Goal: Information Seeking & Learning: Learn about a topic

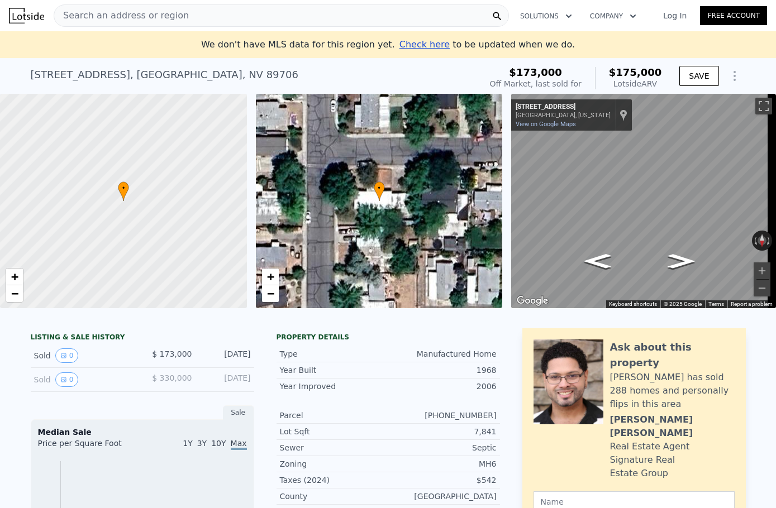
click at [731, 77] on icon "Show Options" at bounding box center [734, 75] width 13 height 13
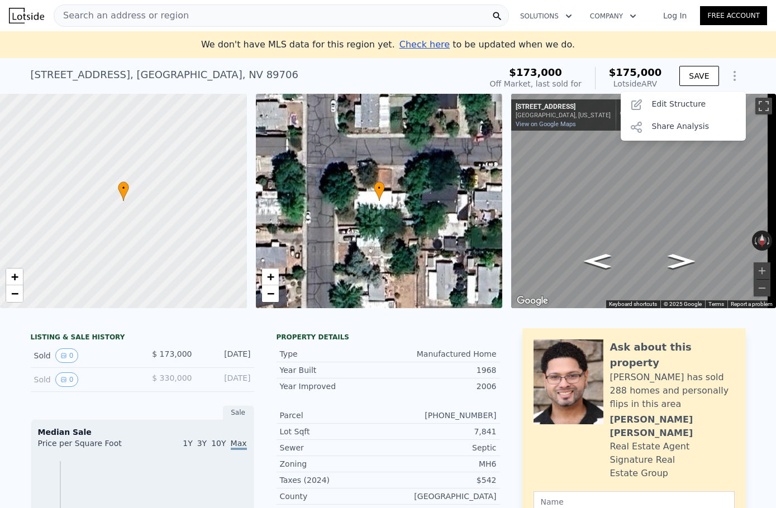
click at [731, 77] on icon "Show Options" at bounding box center [734, 75] width 13 height 13
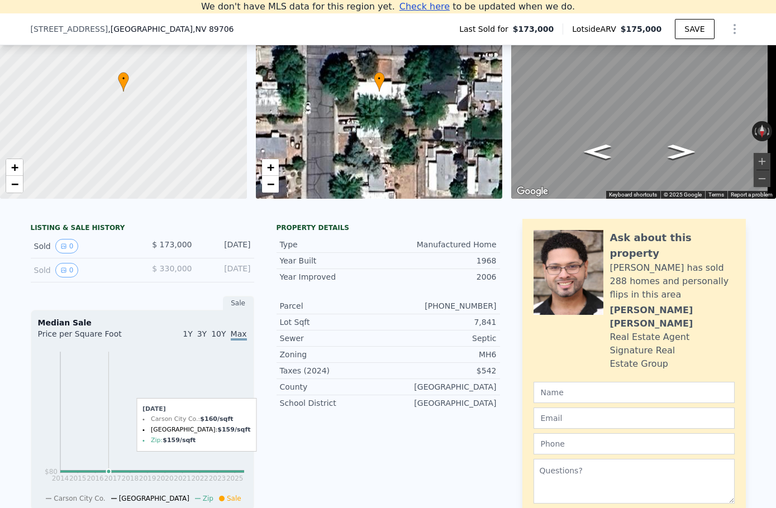
scroll to position [99, 0]
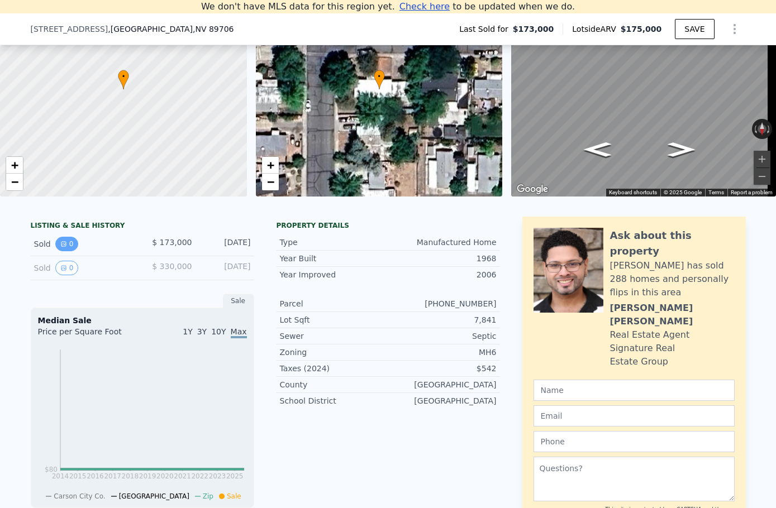
click at [63, 251] on button "0" at bounding box center [66, 244] width 23 height 15
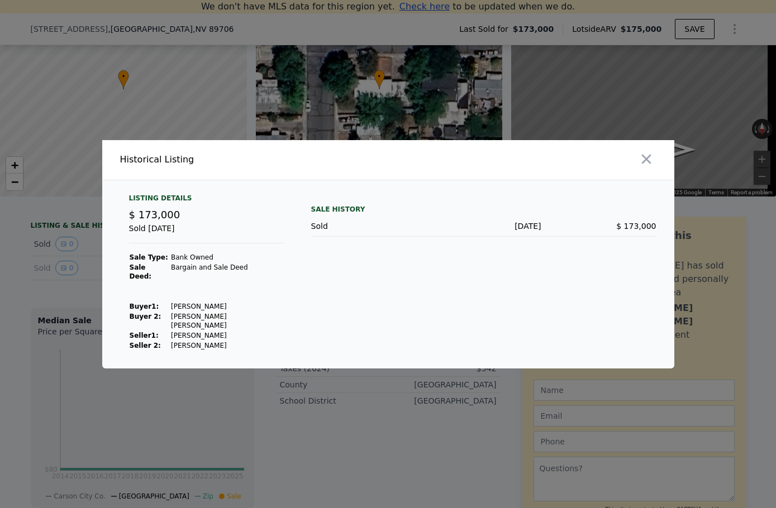
click at [73, 271] on div at bounding box center [388, 254] width 776 height 508
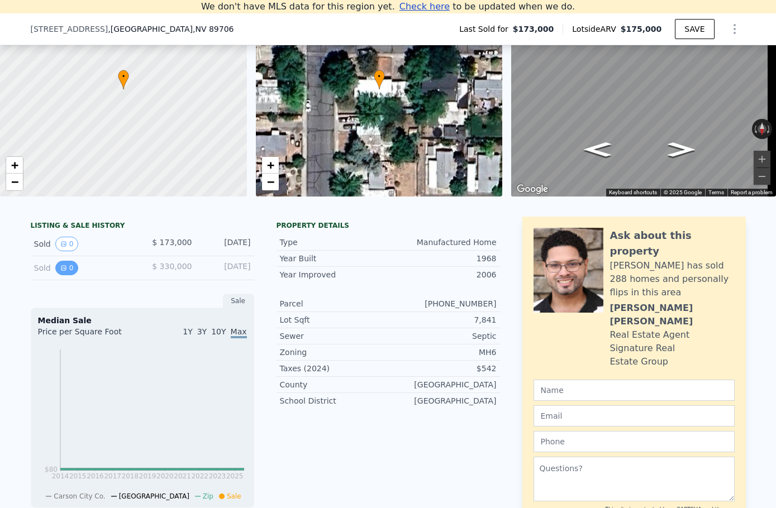
click at [66, 271] on button "0" at bounding box center [66, 268] width 23 height 15
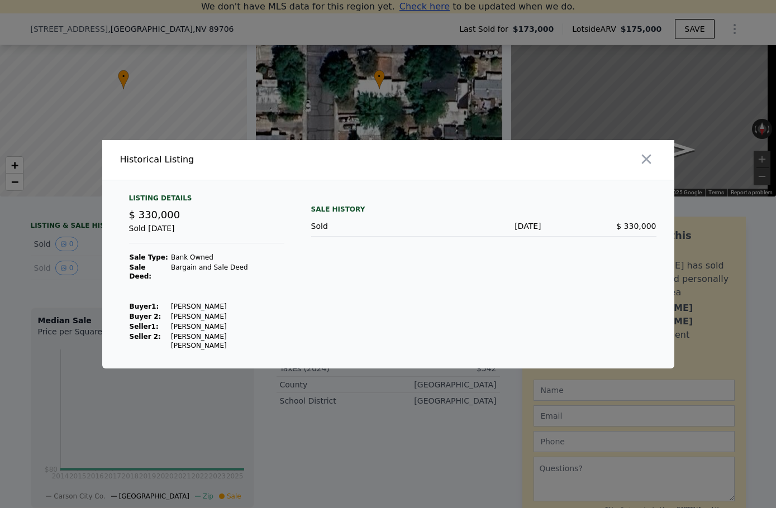
click at [84, 290] on div at bounding box center [388, 254] width 776 height 508
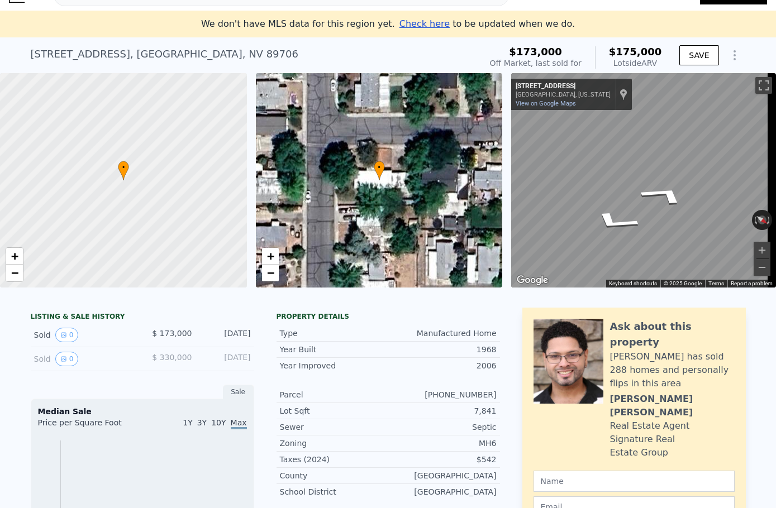
scroll to position [13, 0]
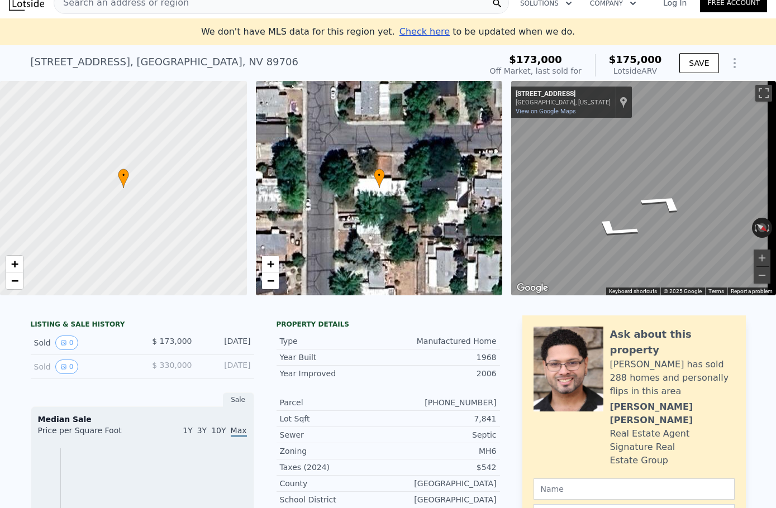
drag, startPoint x: 290, startPoint y: 192, endPoint x: 337, endPoint y: 180, distance: 47.8
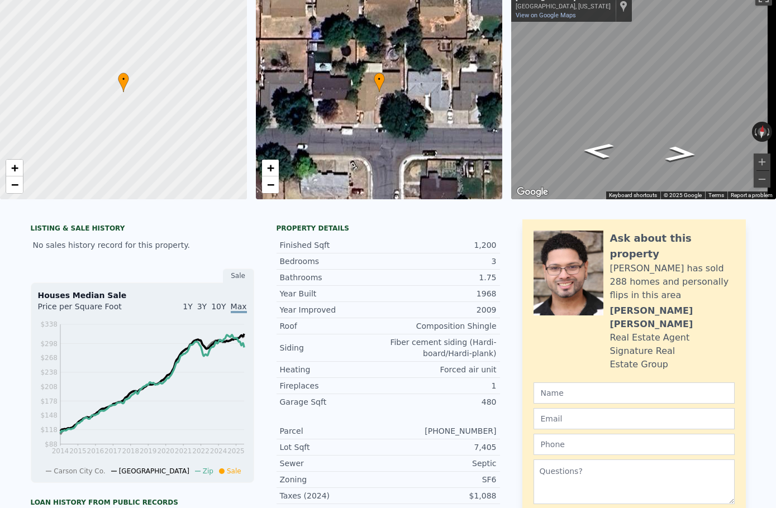
scroll to position [13, 0]
